Goal: Task Accomplishment & Management: Manage account settings

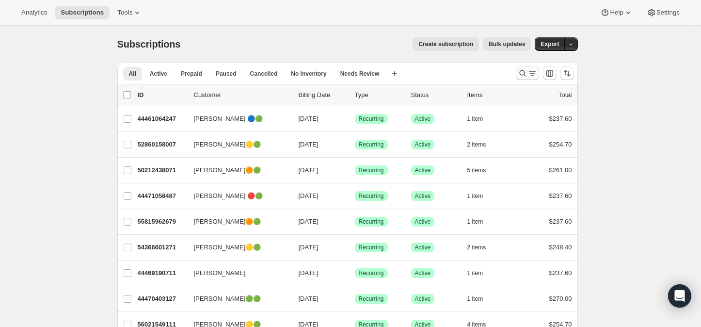
click at [526, 75] on icon "Search and filter results" at bounding box center [523, 73] width 10 height 10
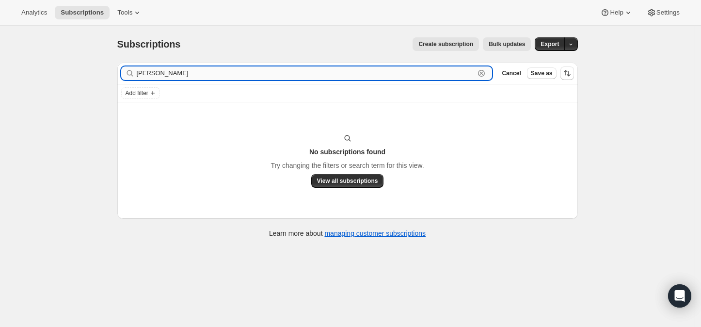
drag, startPoint x: 196, startPoint y: 72, endPoint x: 139, endPoint y: 74, distance: 57.2
click at [139, 74] on input "linda rizzo_stowh" at bounding box center [306, 73] width 338 height 14
type input "linda rizzo_stowh"
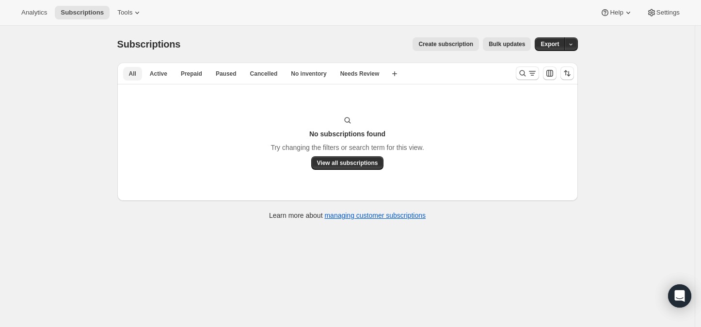
click at [134, 73] on span "All" at bounding box center [132, 74] width 7 height 8
click at [525, 73] on icon "Search and filter results" at bounding box center [523, 73] width 10 height 10
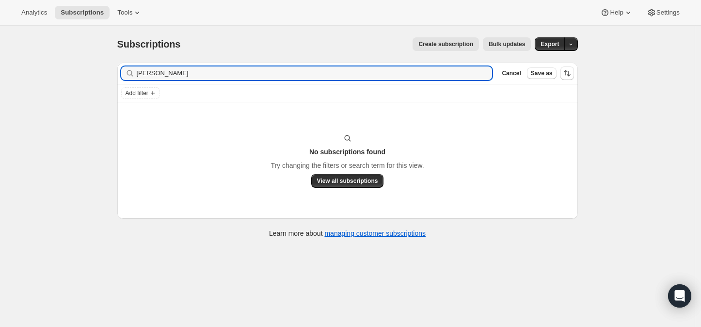
drag, startPoint x: 196, startPoint y: 72, endPoint x: 134, endPoint y: 72, distance: 62.1
click at [134, 72] on div "linda rizzo_stowh Clear" at bounding box center [306, 73] width 371 height 14
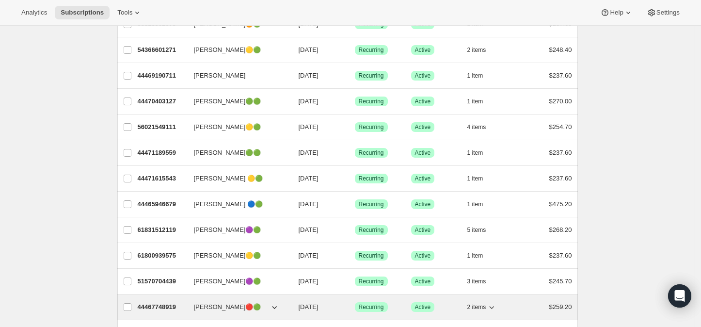
scroll to position [269, 0]
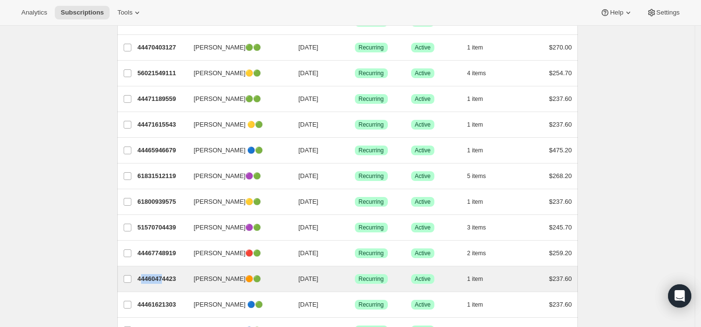
drag, startPoint x: 165, startPoint y: 276, endPoint x: 144, endPoint y: 284, distance: 22.0
click at [144, 284] on div "Kristin Mueller🟠🟢 44460474423 Kristin Mueller🟠🟢 09/22/2025 Success Recurring Su…" at bounding box center [347, 278] width 461 height 25
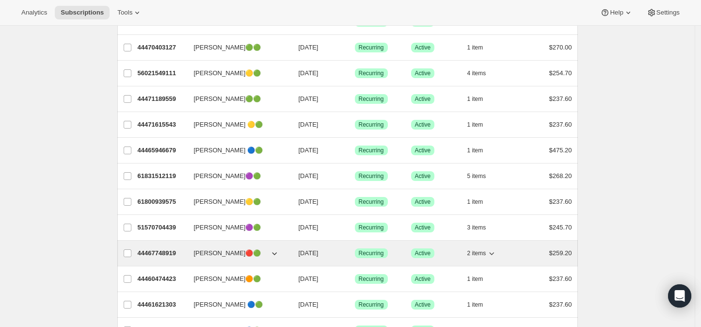
click at [167, 250] on p "44467748919" at bounding box center [162, 253] width 48 height 10
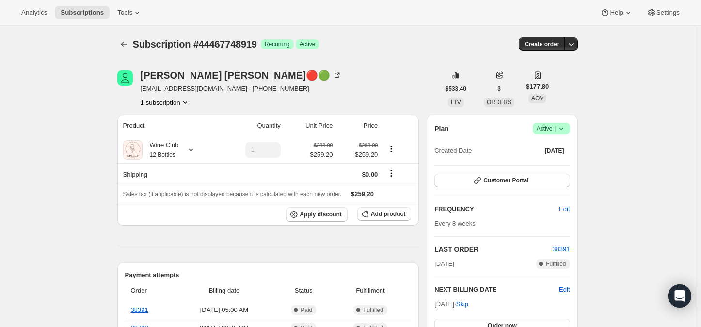
scroll to position [54, 0]
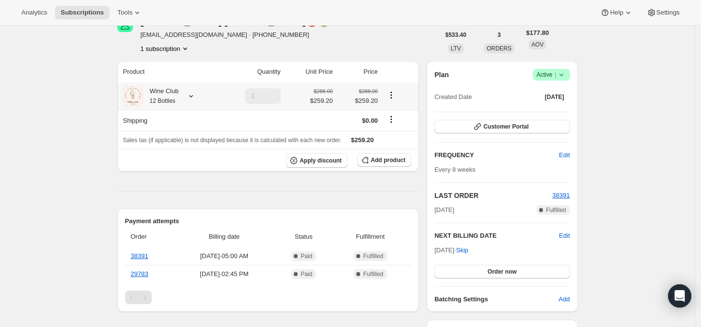
click at [193, 97] on icon at bounding box center [191, 96] width 4 height 2
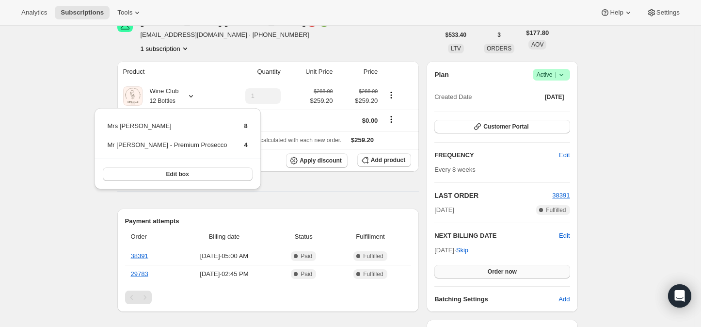
click at [503, 268] on span "Order now" at bounding box center [502, 272] width 29 height 8
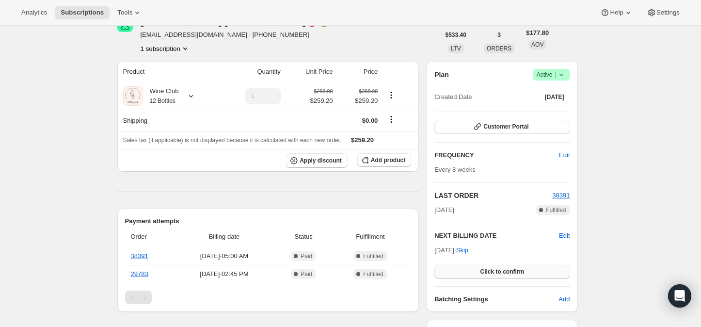
click at [503, 268] on span "Click to confirm" at bounding box center [502, 272] width 44 height 8
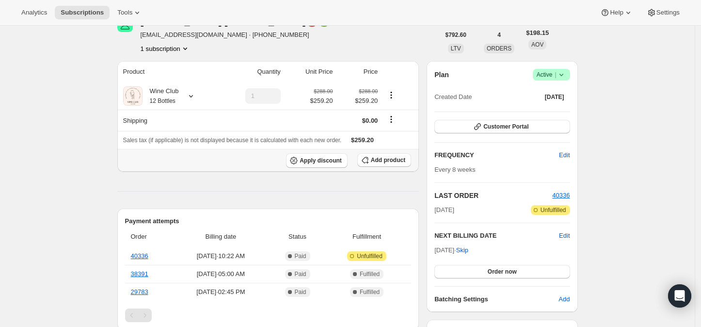
scroll to position [108, 0]
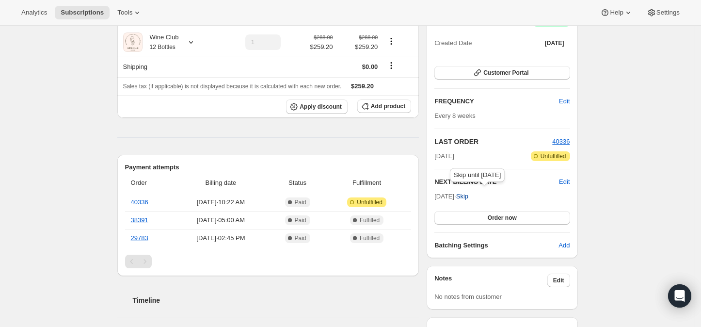
click at [468, 194] on span "Skip" at bounding box center [462, 196] width 12 height 10
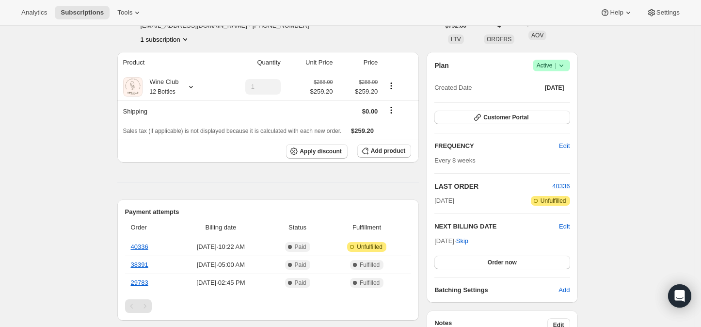
scroll to position [54, 0]
